Goal: Entertainment & Leisure: Consume media (video, audio)

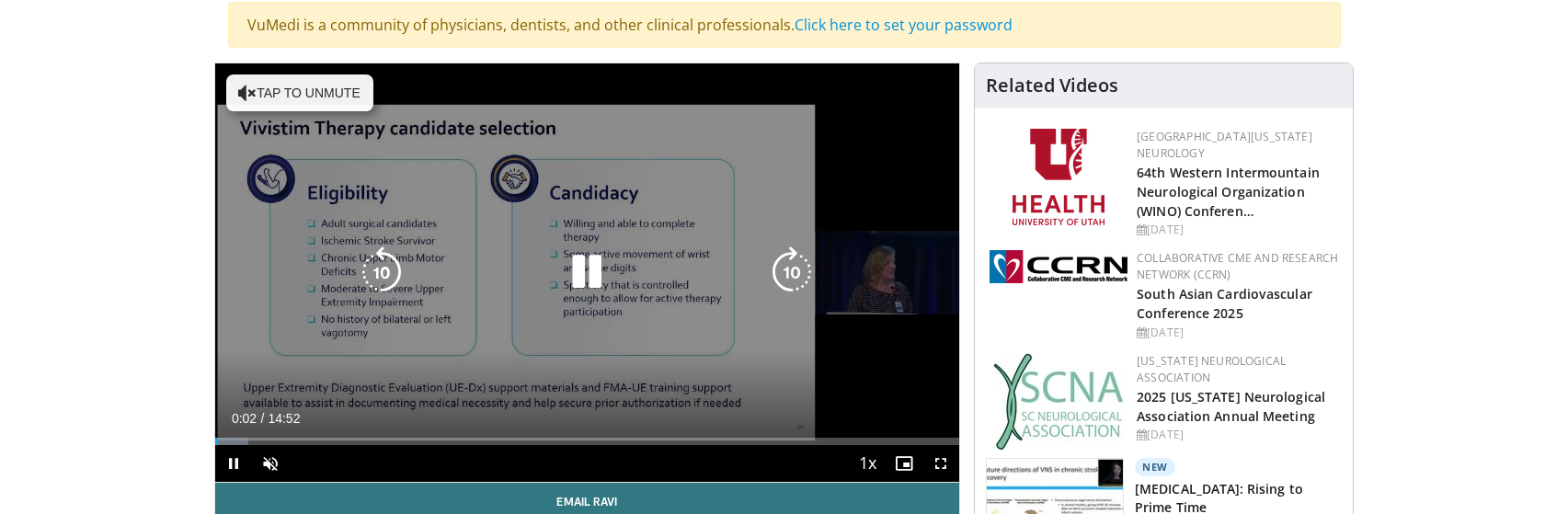
click at [244, 89] on icon "Video Player" at bounding box center [247, 92] width 18 height 18
